Goal: Transaction & Acquisition: Download file/media

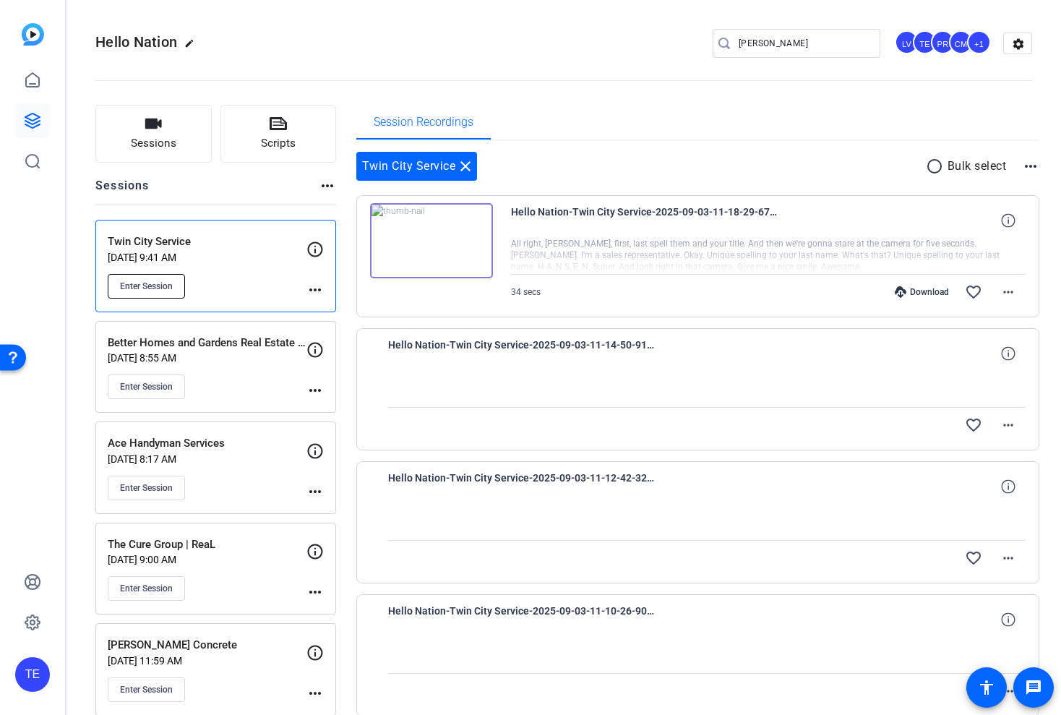
click at [175, 291] on button "Enter Session" at bounding box center [146, 286] width 77 height 25
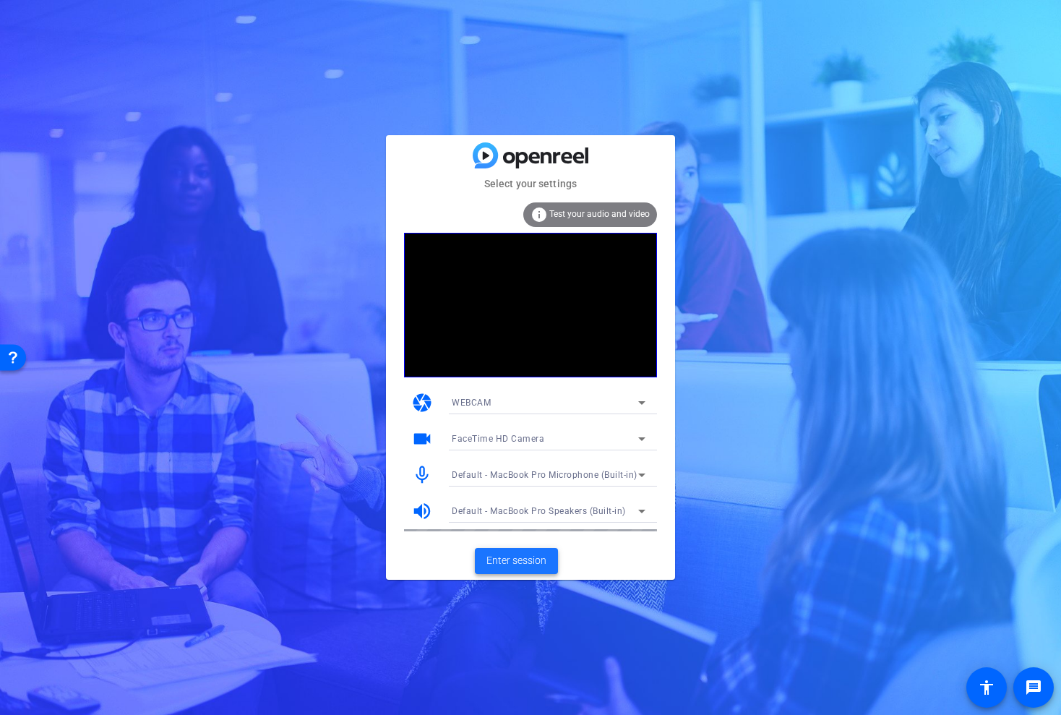
click at [524, 561] on span "Enter session" at bounding box center [517, 560] width 60 height 15
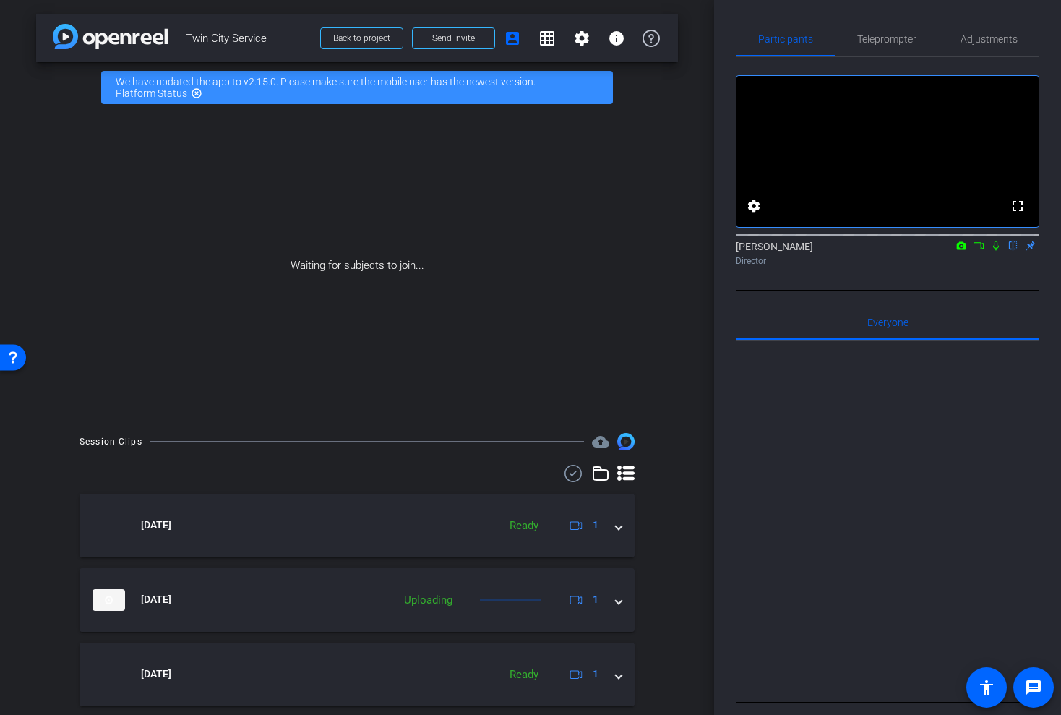
scroll to position [192, 0]
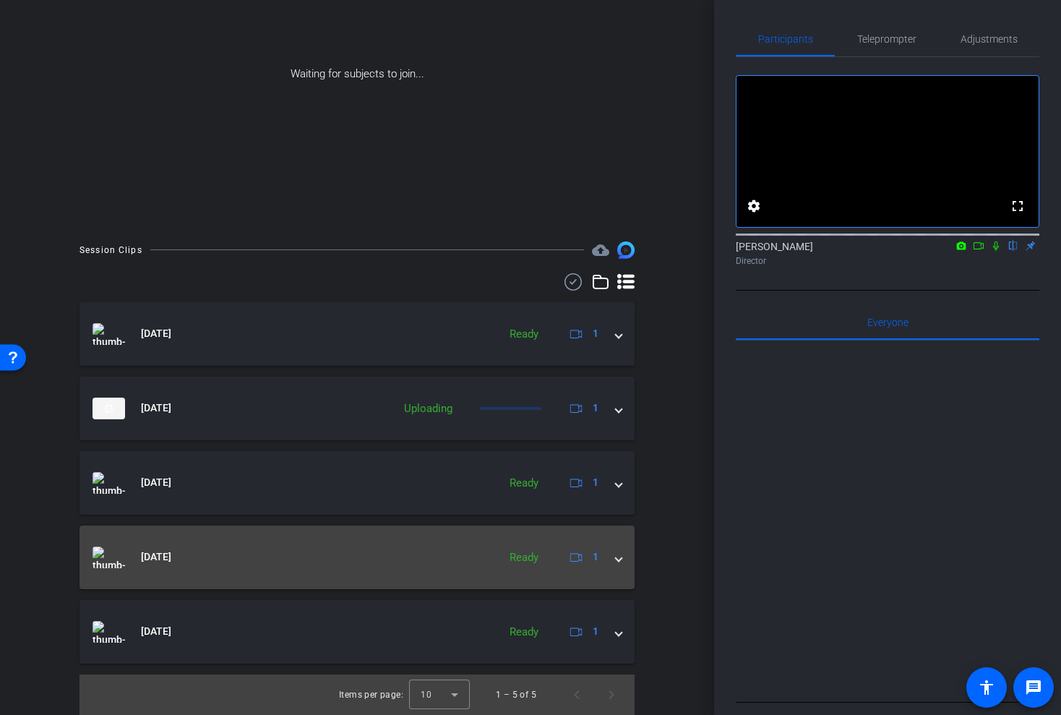
click at [614, 563] on div "Sep 3, 2025 Ready 1" at bounding box center [355, 558] width 524 height 22
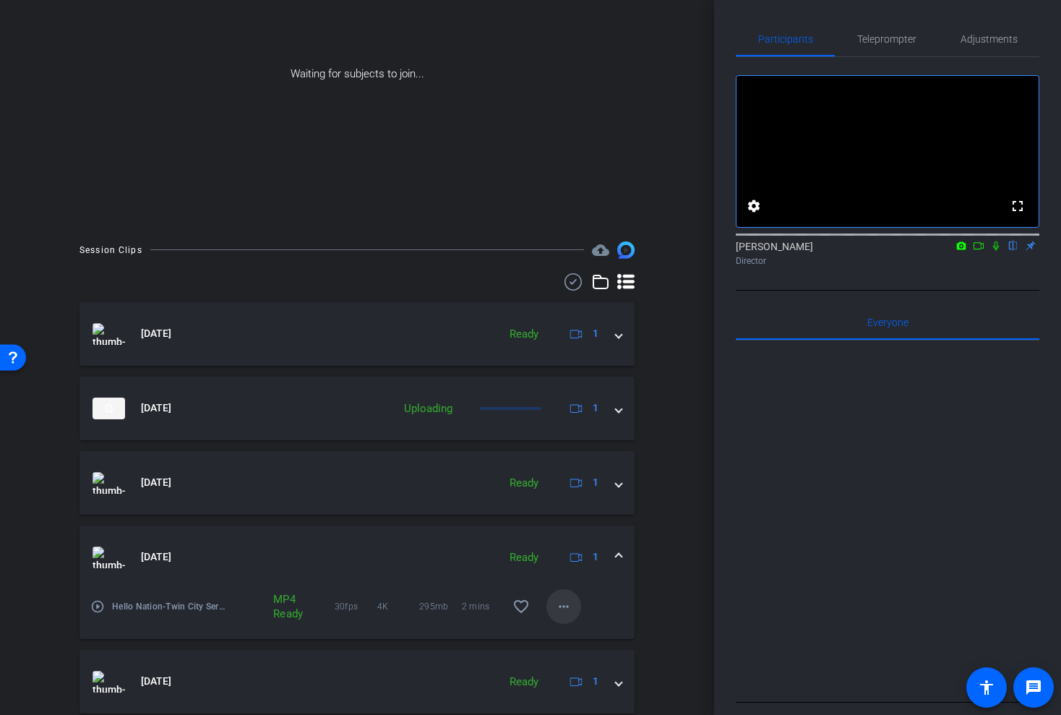
click at [553, 618] on span at bounding box center [564, 606] width 35 height 35
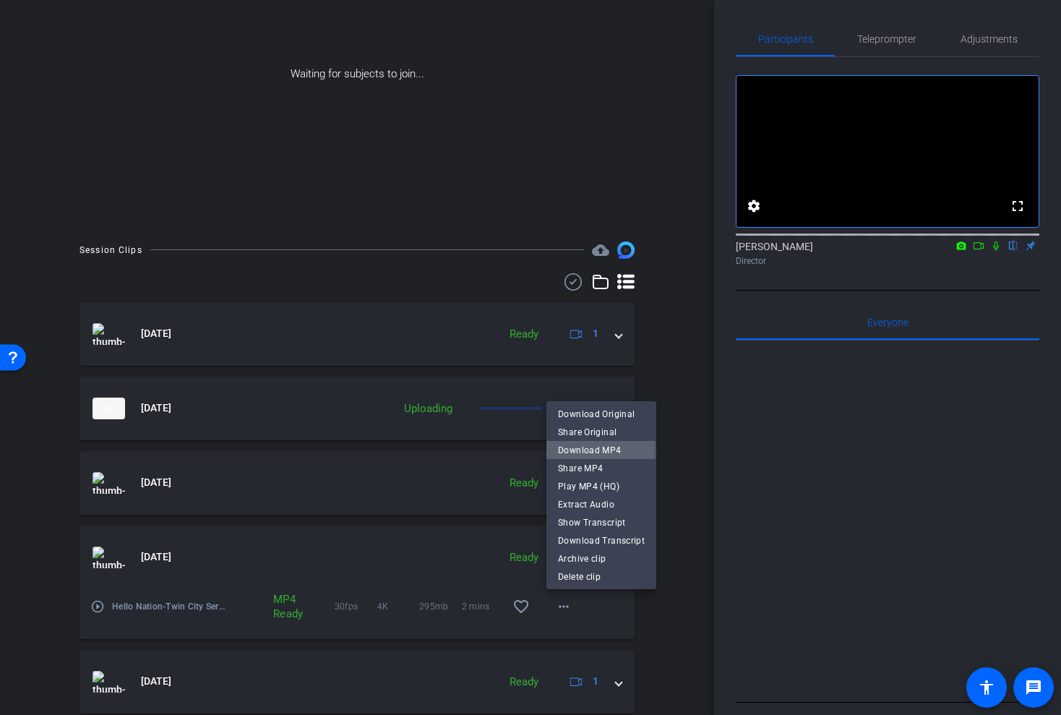
click at [577, 448] on span "Download MP4" at bounding box center [601, 450] width 87 height 17
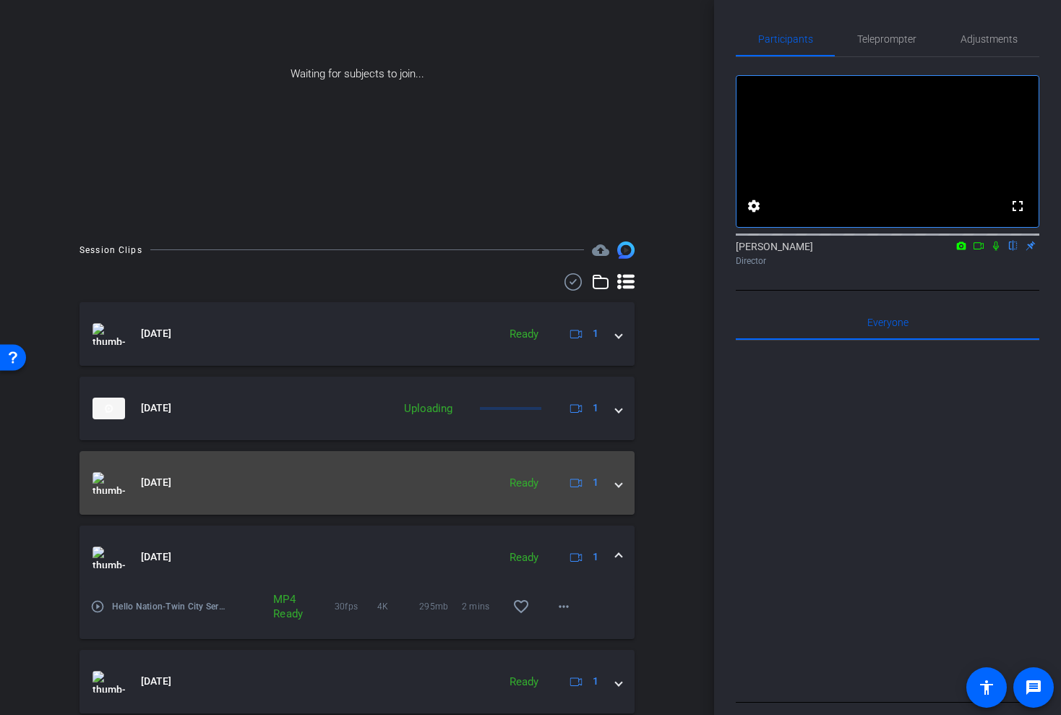
click at [621, 487] on span at bounding box center [619, 482] width 6 height 15
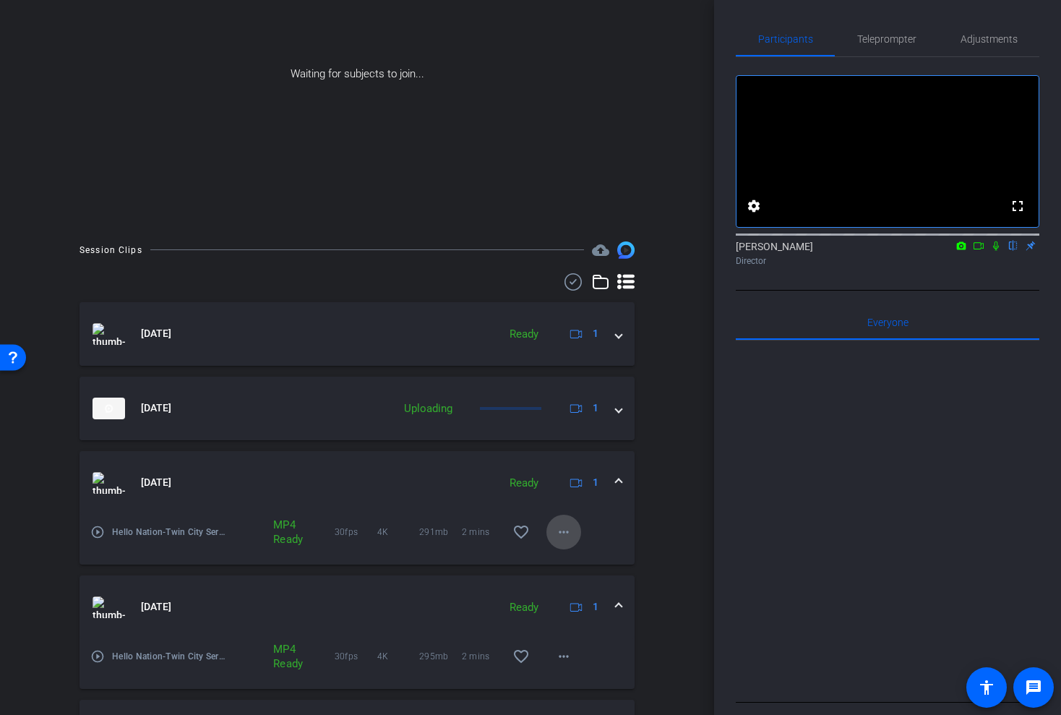
click at [557, 532] on mat-icon "more_horiz" at bounding box center [563, 532] width 17 height 17
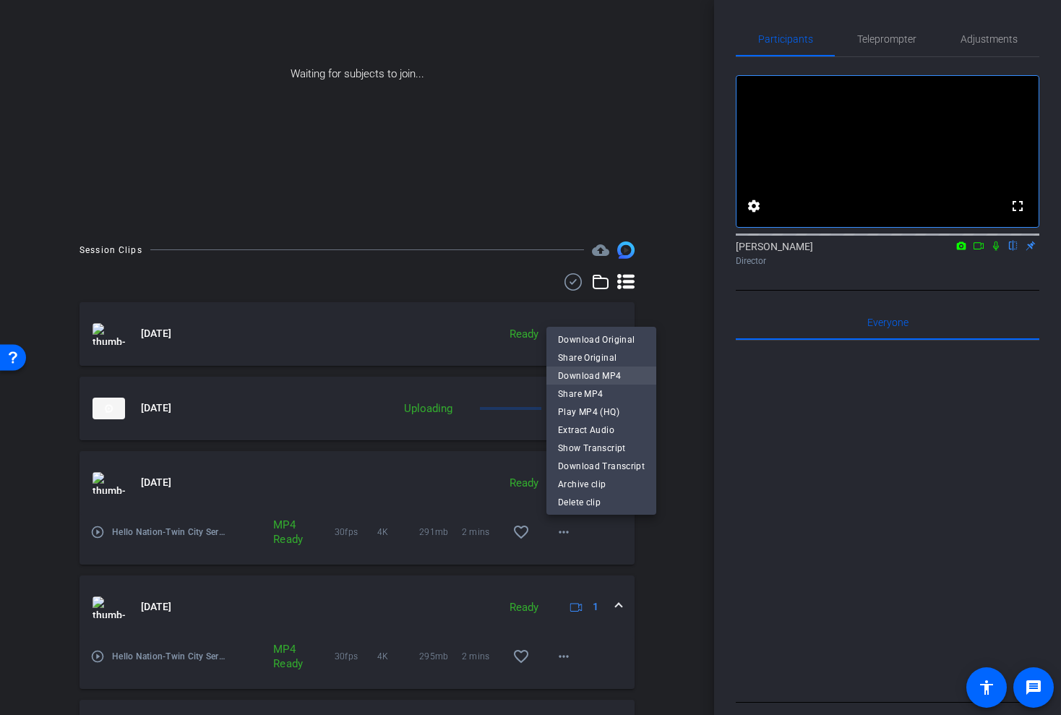
click at [589, 378] on span "Download MP4" at bounding box center [601, 375] width 87 height 17
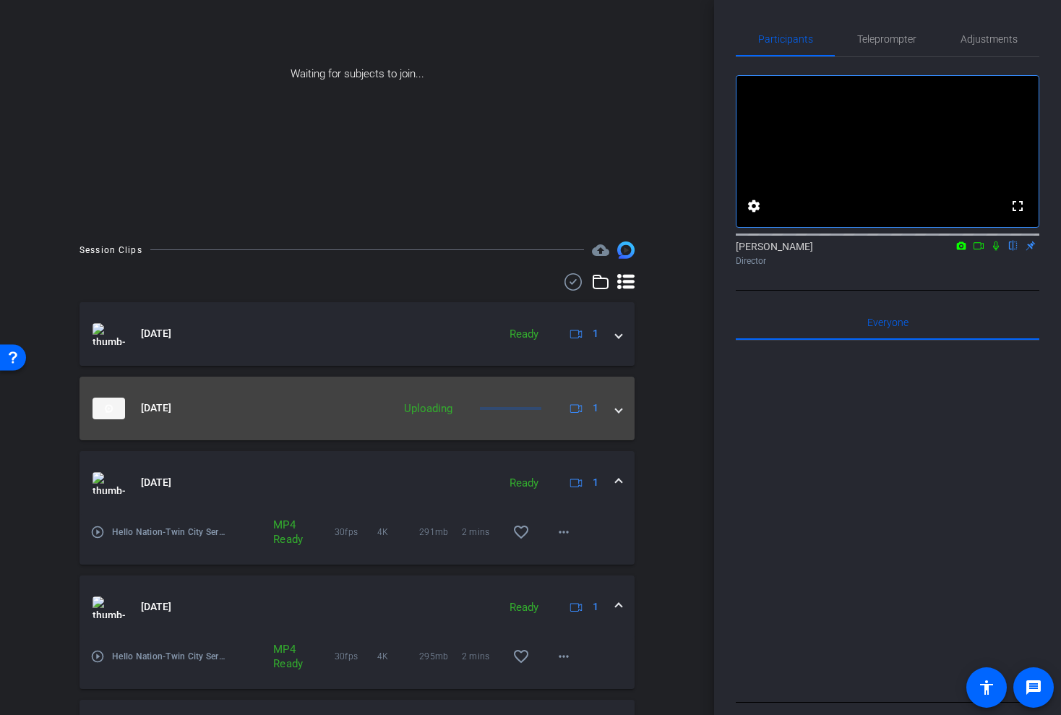
click at [618, 412] on span at bounding box center [619, 408] width 6 height 15
